Goal: Task Accomplishment & Management: Complete application form

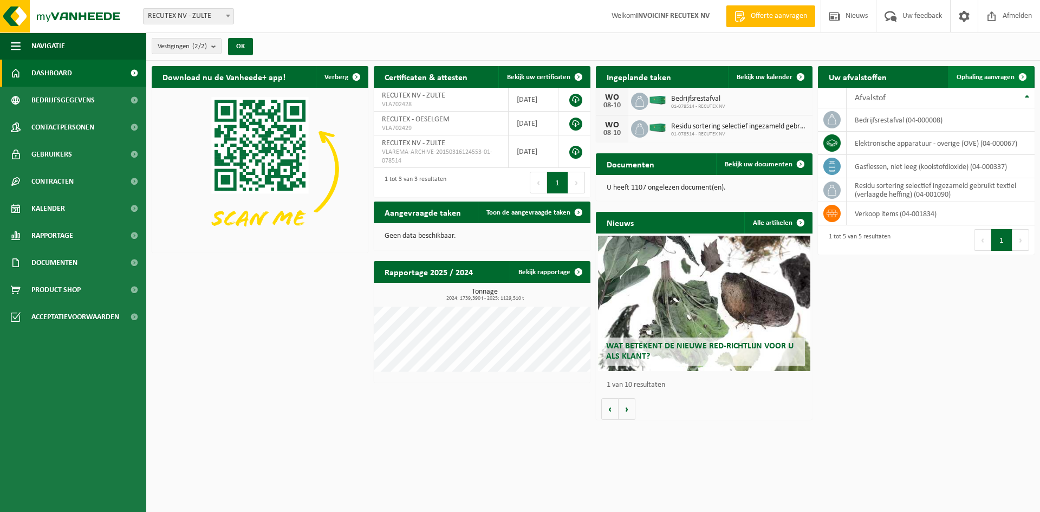
click at [974, 78] on span "Ophaling aanvragen" at bounding box center [985, 77] width 58 height 7
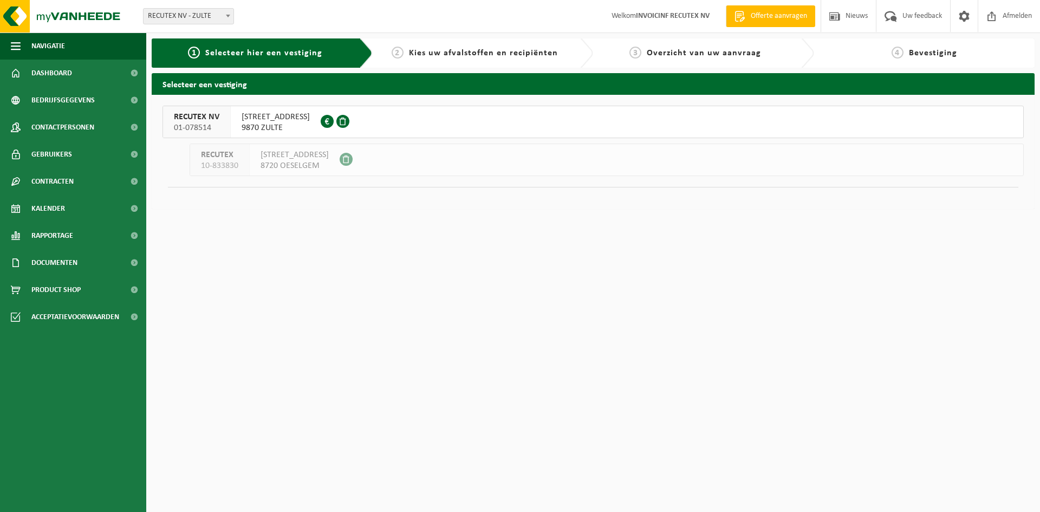
click at [305, 124] on span "9870 ZULTE" at bounding box center [276, 127] width 68 height 11
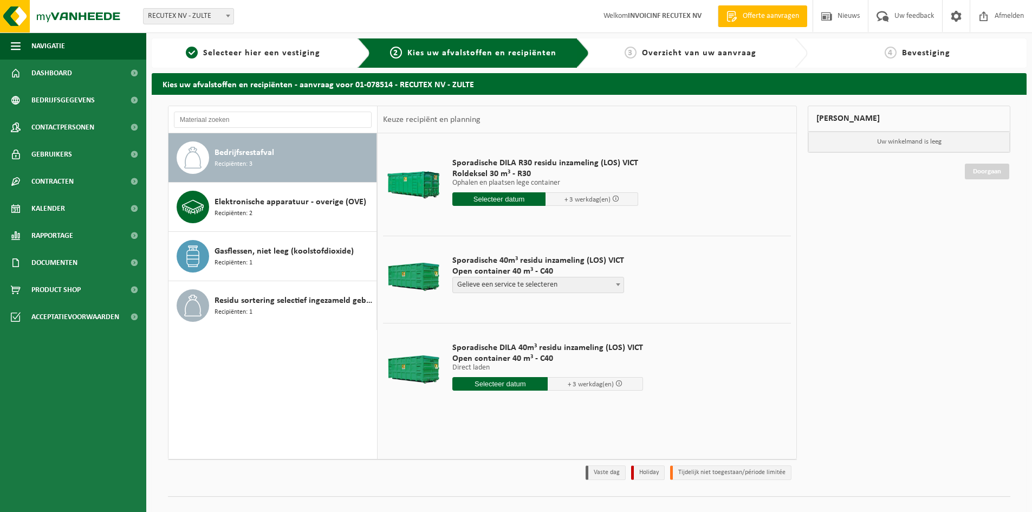
click at [616, 284] on b at bounding box center [618, 284] width 4 height 3
select select "P2PL-VEL-098641_HK-XC-40-GN-00_04-000008_46"
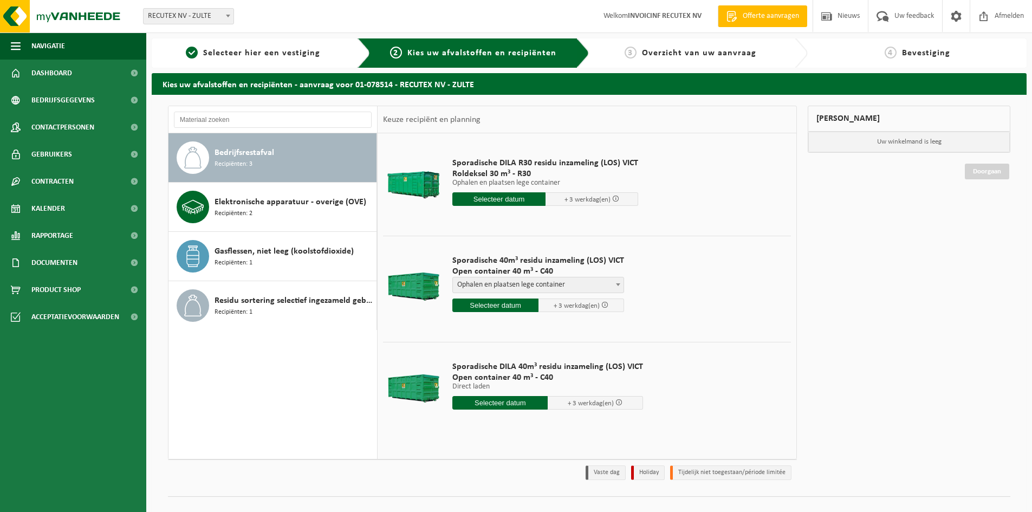
click at [505, 303] on input "text" at bounding box center [495, 305] width 86 height 14
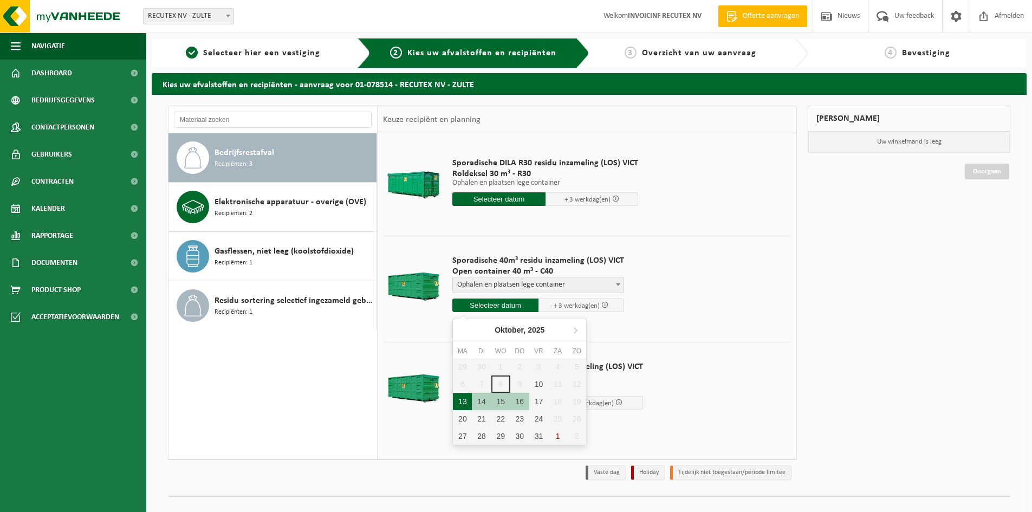
click at [461, 406] on div "13" at bounding box center [462, 401] width 19 height 17
type input "Van 2025-10-13"
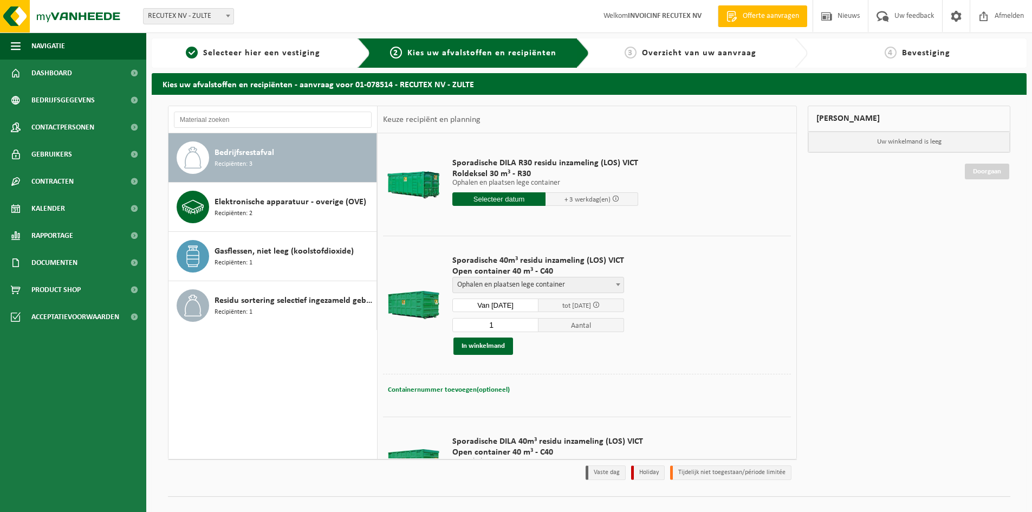
click at [471, 391] on span "Containernummer toevoegen(optioneel)" at bounding box center [449, 389] width 122 height 7
drag, startPoint x: 542, startPoint y: 392, endPoint x: 367, endPoint y: 387, distance: 175.6
click at [367, 387] on div "Bedrijfsrestafval Recipiënten: 3 Elektronische apparatuur - overige (OVE) Recip…" at bounding box center [482, 283] width 629 height 354
click at [463, 390] on input "VANAF 10U (NIET VROEGER)" at bounding box center [525, 389] width 198 height 15
drag, startPoint x: 536, startPoint y: 388, endPoint x: 429, endPoint y: 384, distance: 106.8
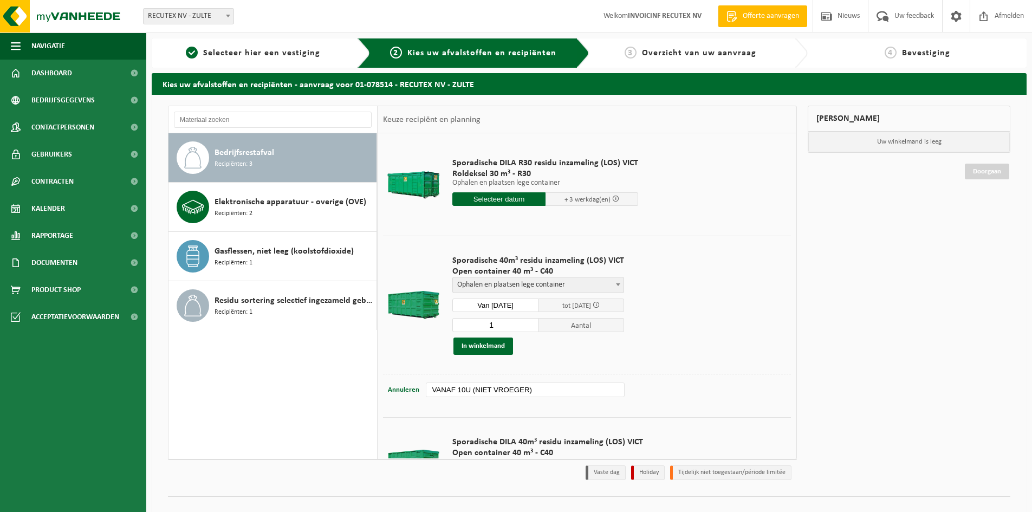
click at [429, 384] on input "VANAF 10U (NIET VROEGER)" at bounding box center [525, 389] width 198 height 15
drag, startPoint x: 465, startPoint y: 390, endPoint x: 486, endPoint y: 364, distance: 33.1
click at [465, 390] on input "VANAF 13U (NIET IN DE VOORMIDDAG)" at bounding box center [525, 389] width 198 height 15
drag, startPoint x: 579, startPoint y: 389, endPoint x: 410, endPoint y: 403, distance: 170.1
click at [410, 403] on div "Containernummer toevoegen(optioneel) Annuleren VANAF 12U30 (NIET IN DE VOORMIDD…" at bounding box center [587, 390] width 408 height 32
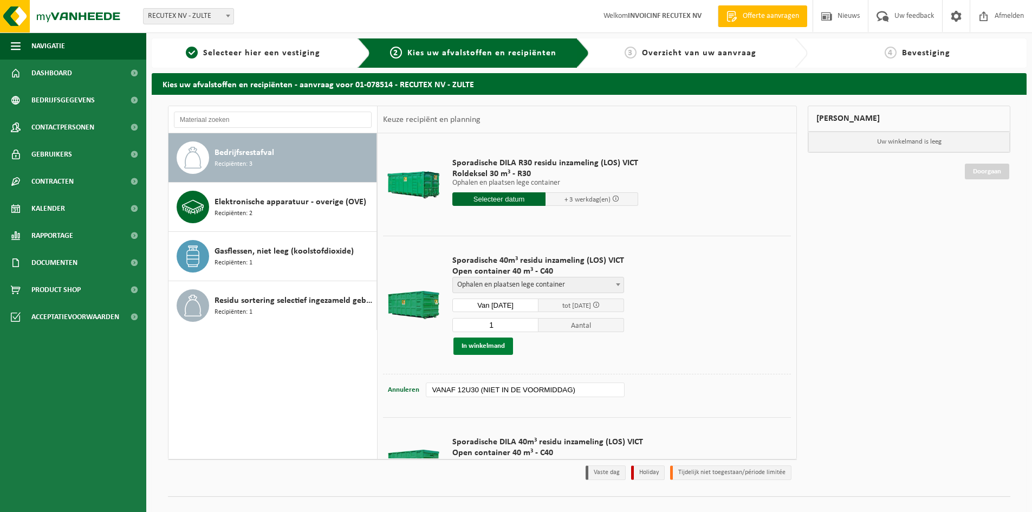
type input "VANAF 12U30 (NIET IN DE VOORMIDDAG)"
click at [482, 349] on button "In winkelmand" at bounding box center [483, 345] width 60 height 17
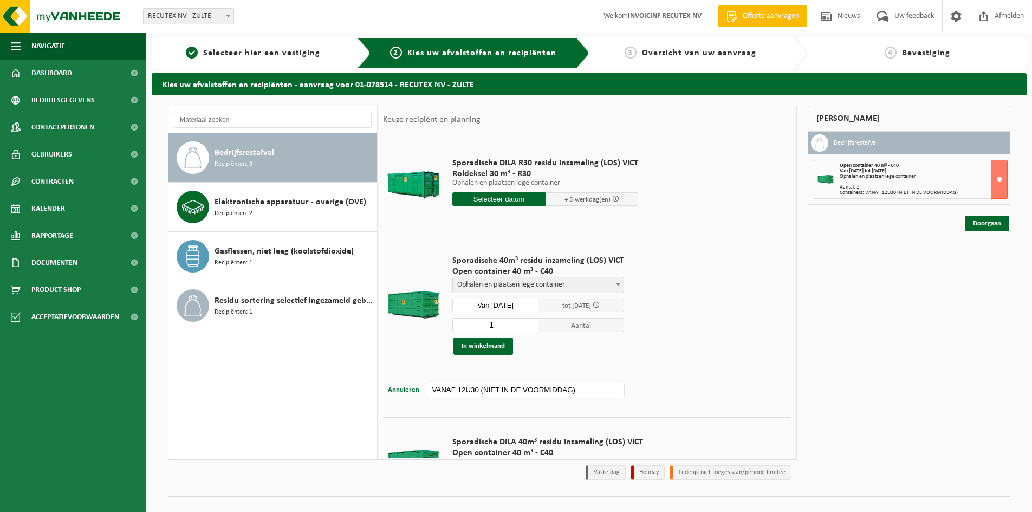
scroll to position [61, 0]
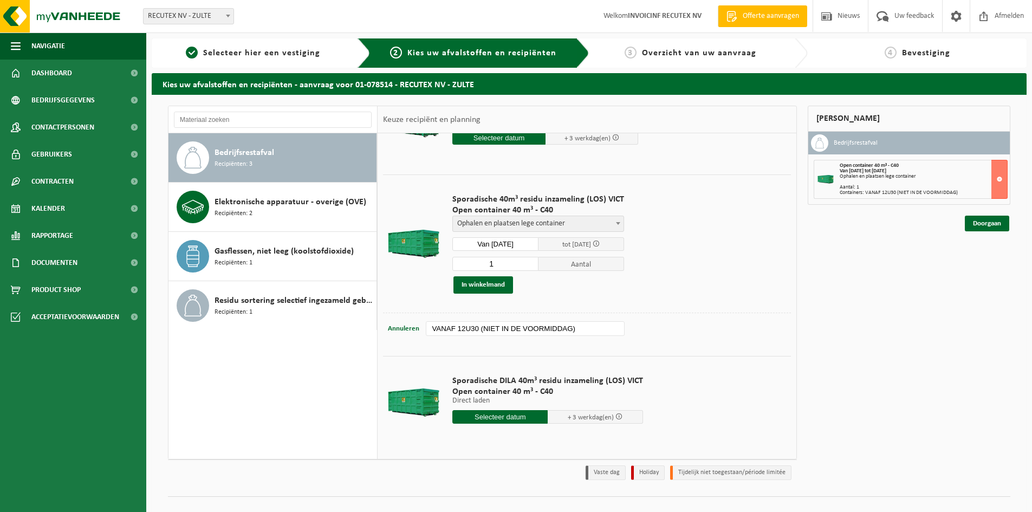
click at [516, 418] on input "text" at bounding box center [499, 417] width 95 height 14
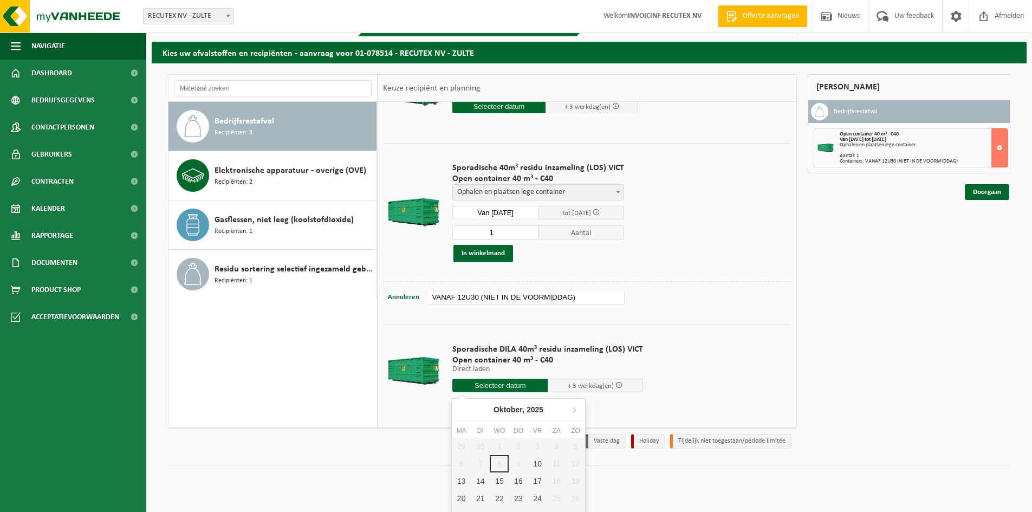
scroll to position [44, 0]
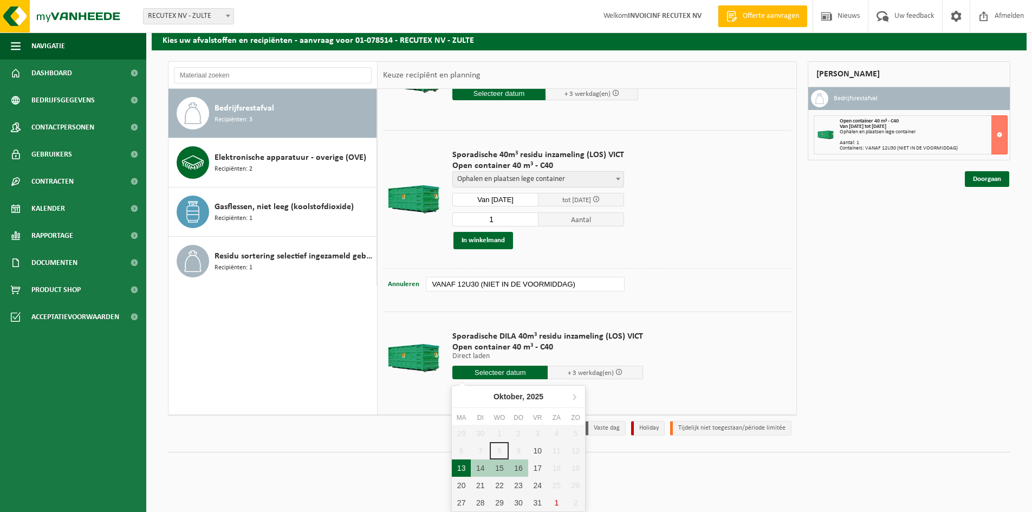
click at [458, 469] on div "13" at bounding box center [461, 467] width 19 height 17
type input "Van 2025-10-13"
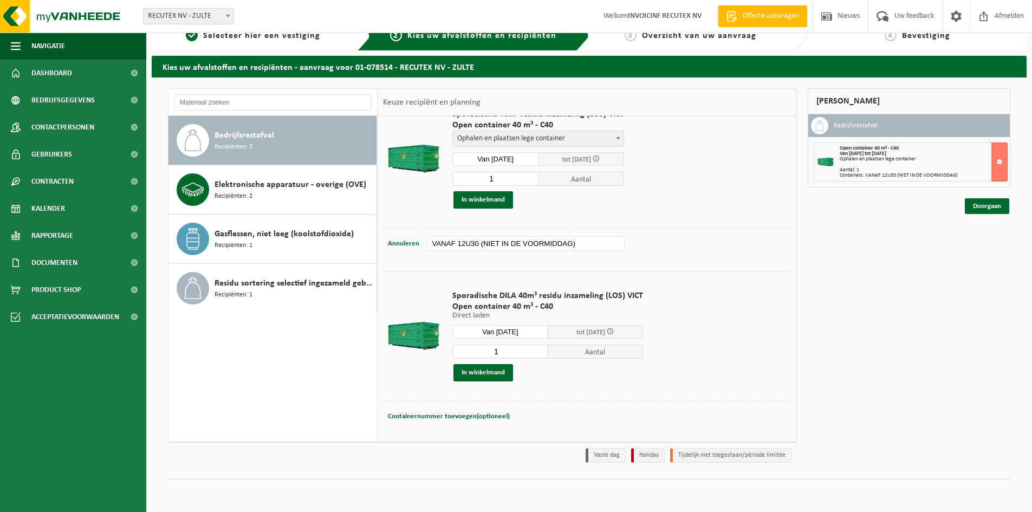
scroll to position [135, 0]
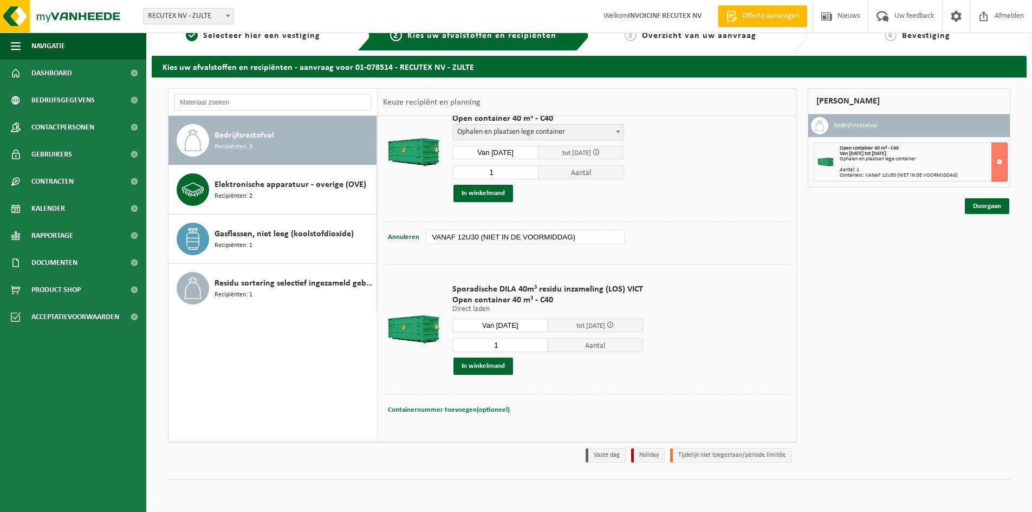
click at [478, 410] on span "Containernummer toevoegen(optioneel)" at bounding box center [449, 409] width 122 height 7
paste input "VANAF 12U30 (NIET IN DE VOORMIDDAG)"
type input "VANAF 12U30 (NIET IN DE VOORMIDDAG)"
click at [488, 367] on button "In winkelmand" at bounding box center [483, 365] width 60 height 17
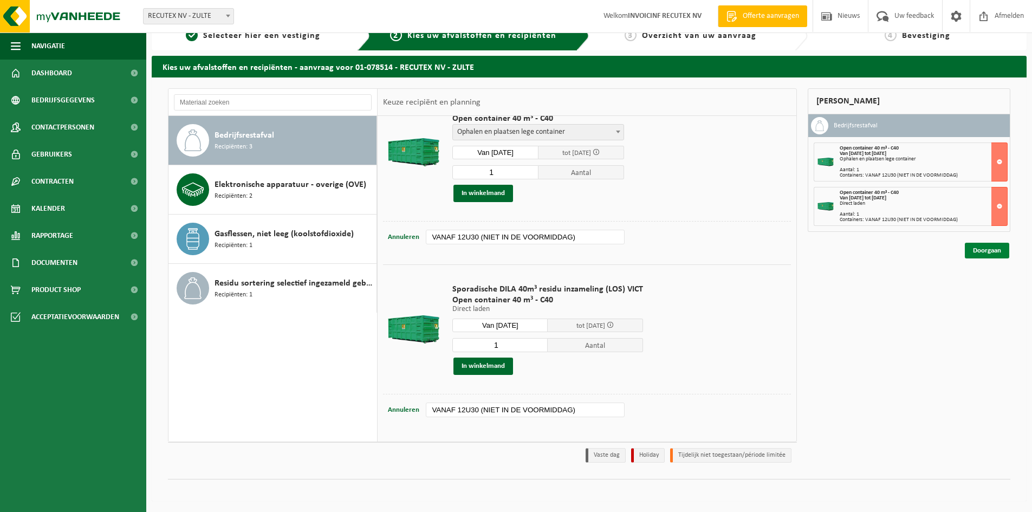
click at [981, 248] on link "Doorgaan" at bounding box center [987, 251] width 44 height 16
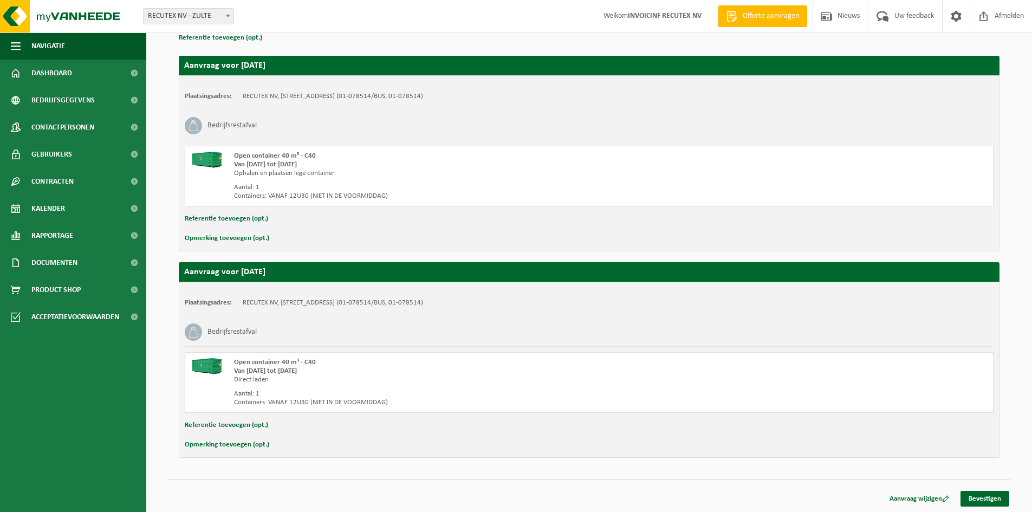
scroll to position [168, 0]
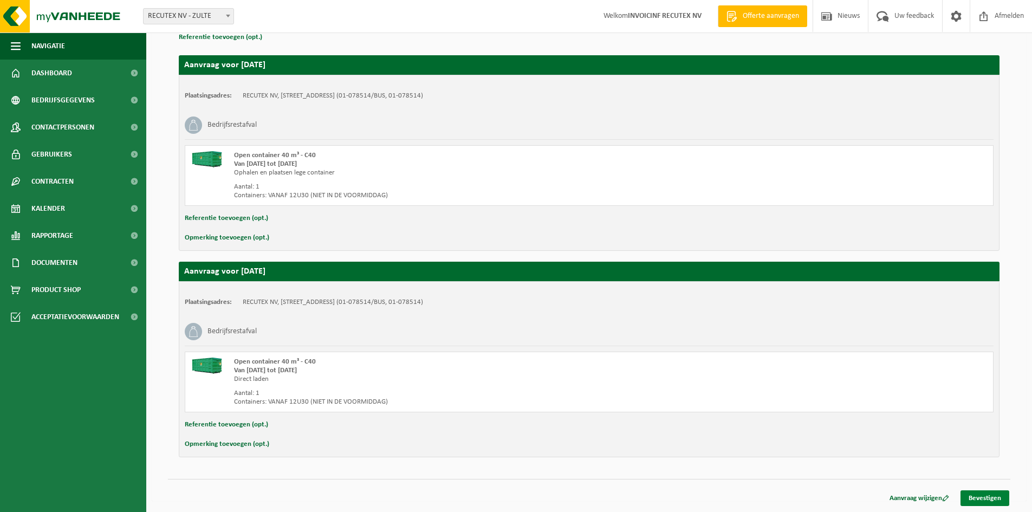
click at [983, 501] on link "Bevestigen" at bounding box center [984, 498] width 49 height 16
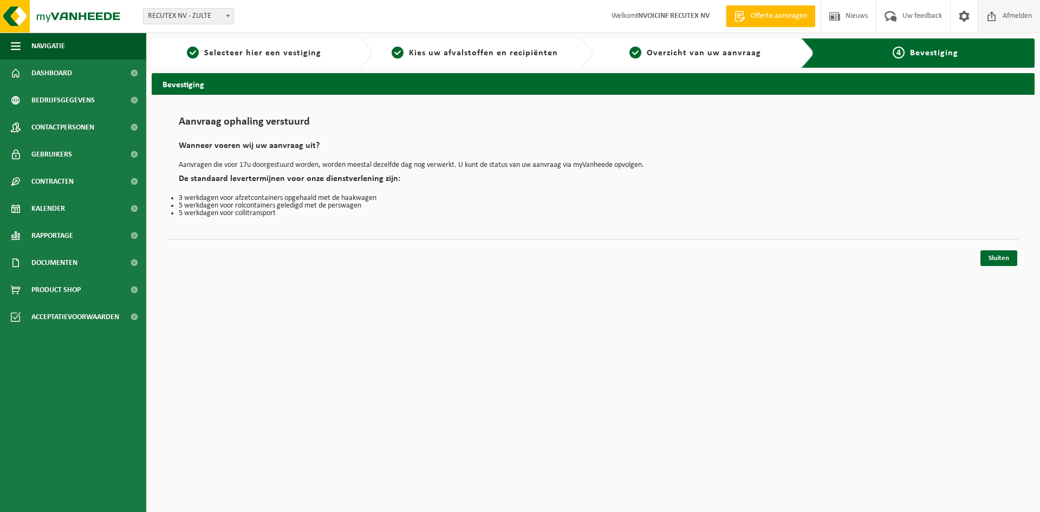
click at [1006, 15] on span "Afmelden" at bounding box center [1017, 16] width 35 height 32
